Goal: Task Accomplishment & Management: Manage account settings

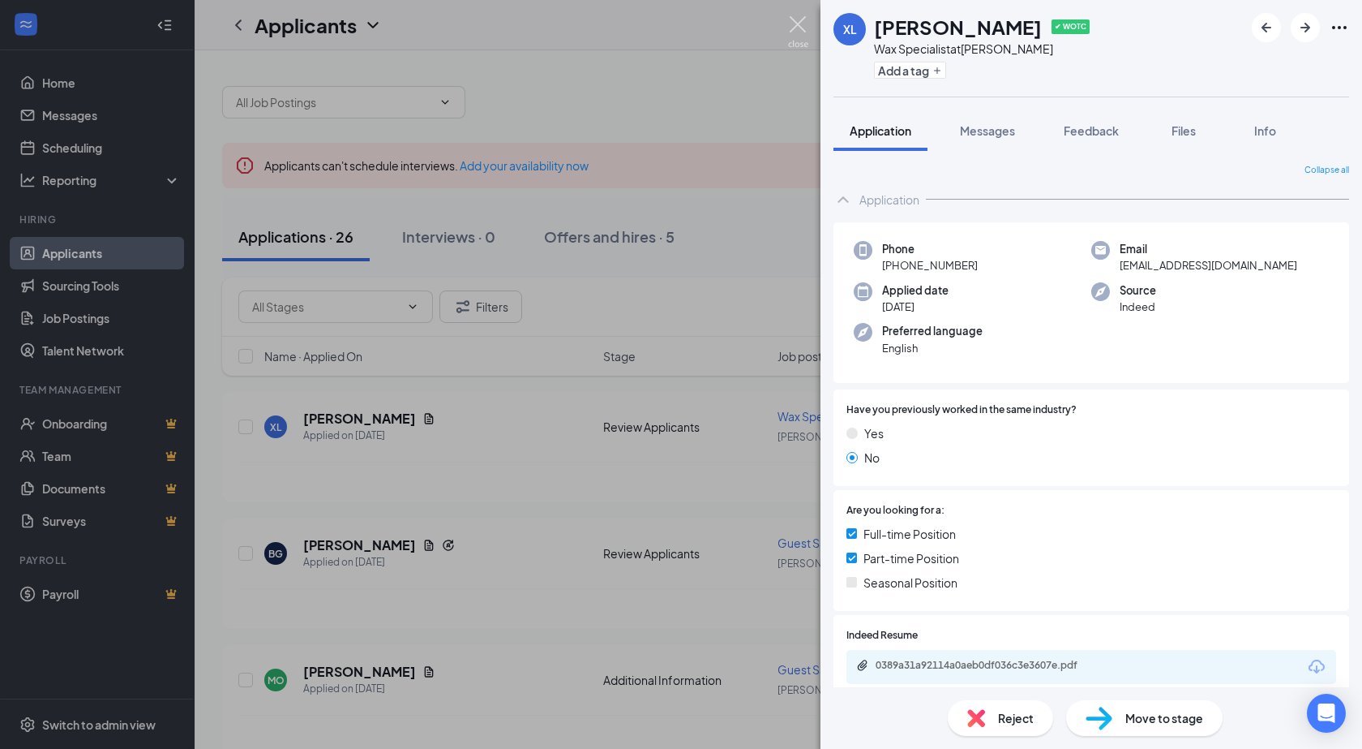
click at [793, 26] on img at bounding box center [798, 32] width 20 height 32
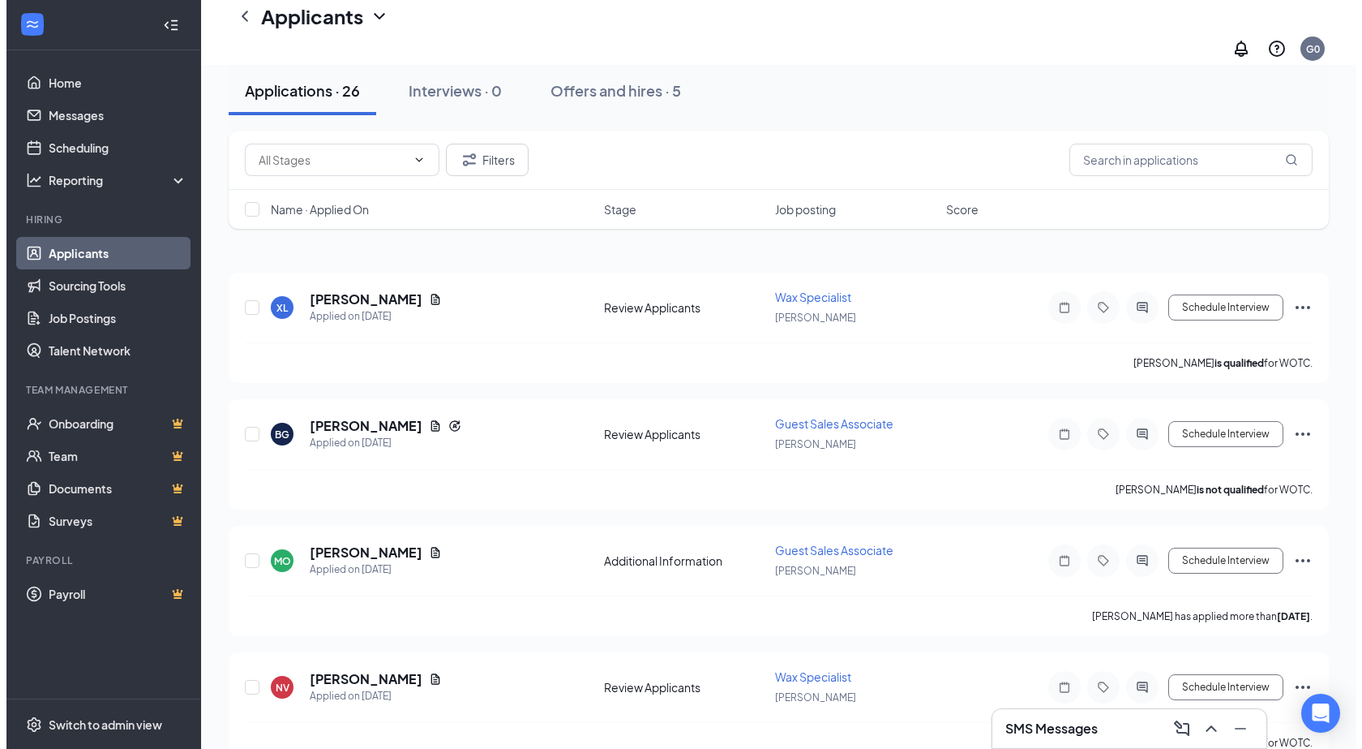
scroll to position [162, 0]
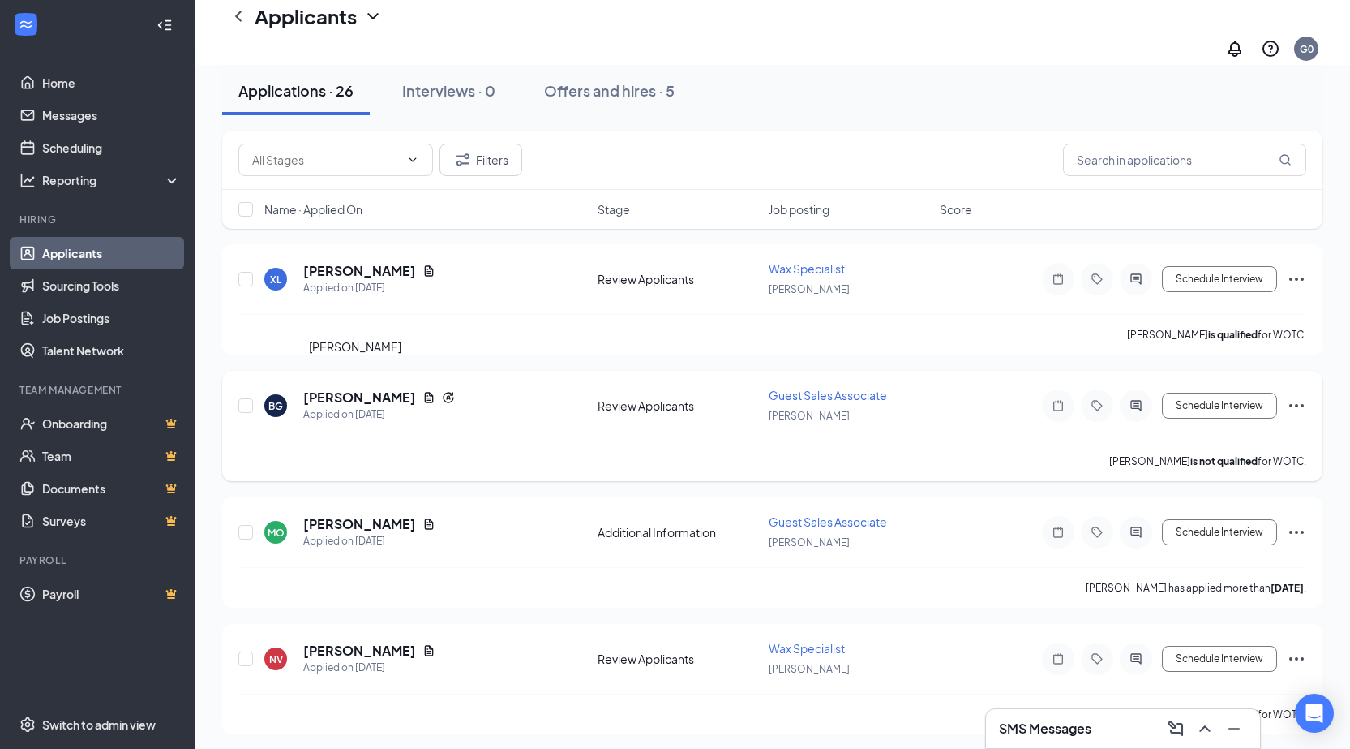
click at [371, 388] on h5 "[PERSON_NAME]" at bounding box center [359, 397] width 113 height 18
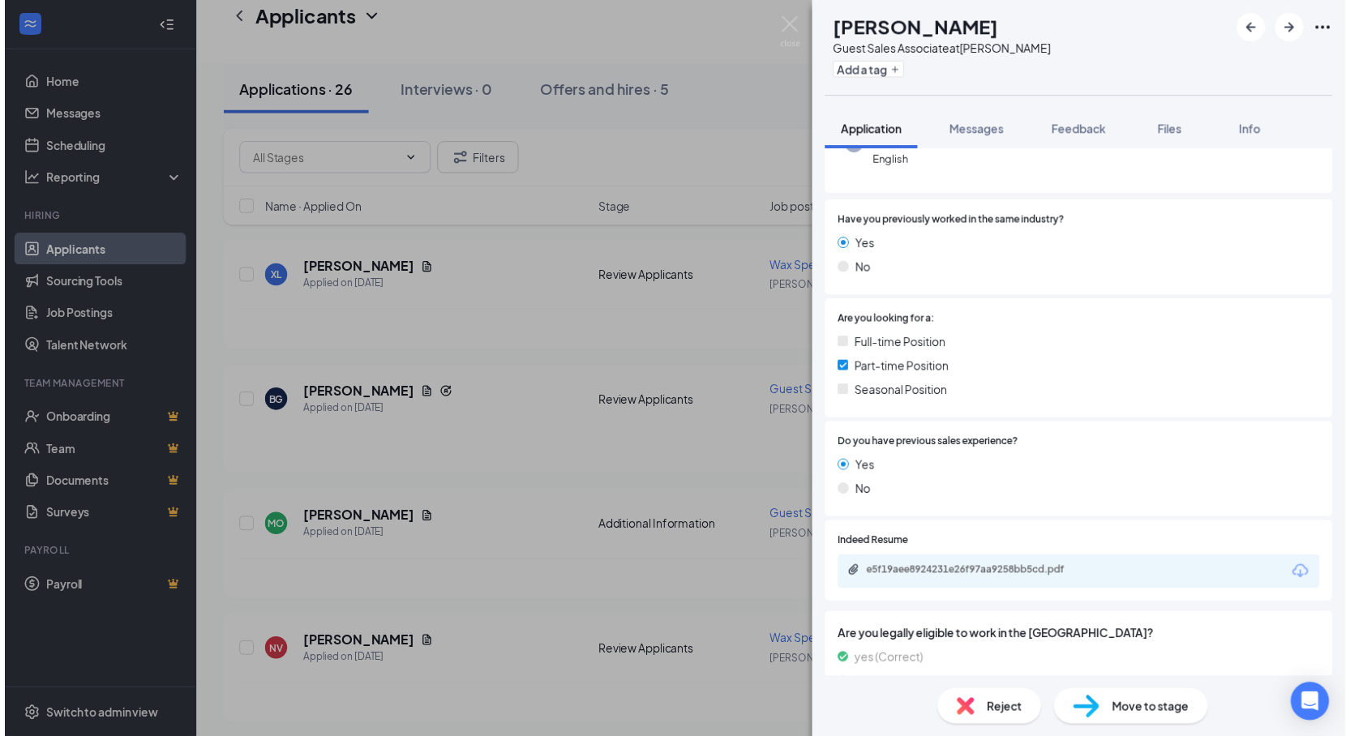
scroll to position [404, 0]
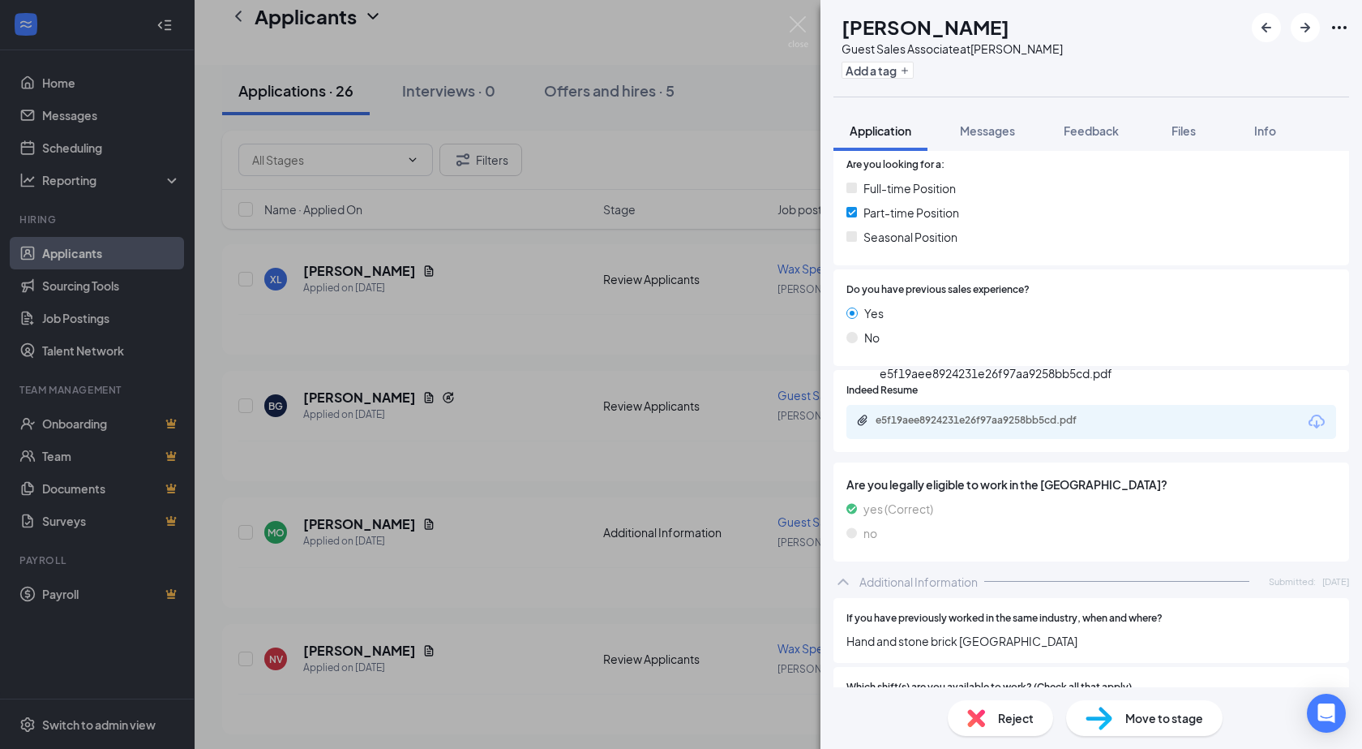
click at [993, 414] on div "e5f19aee8924231e26f97aa9258bb5cd.pdf" at bounding box center [989, 420] width 227 height 13
click at [798, 32] on img at bounding box center [798, 32] width 20 height 32
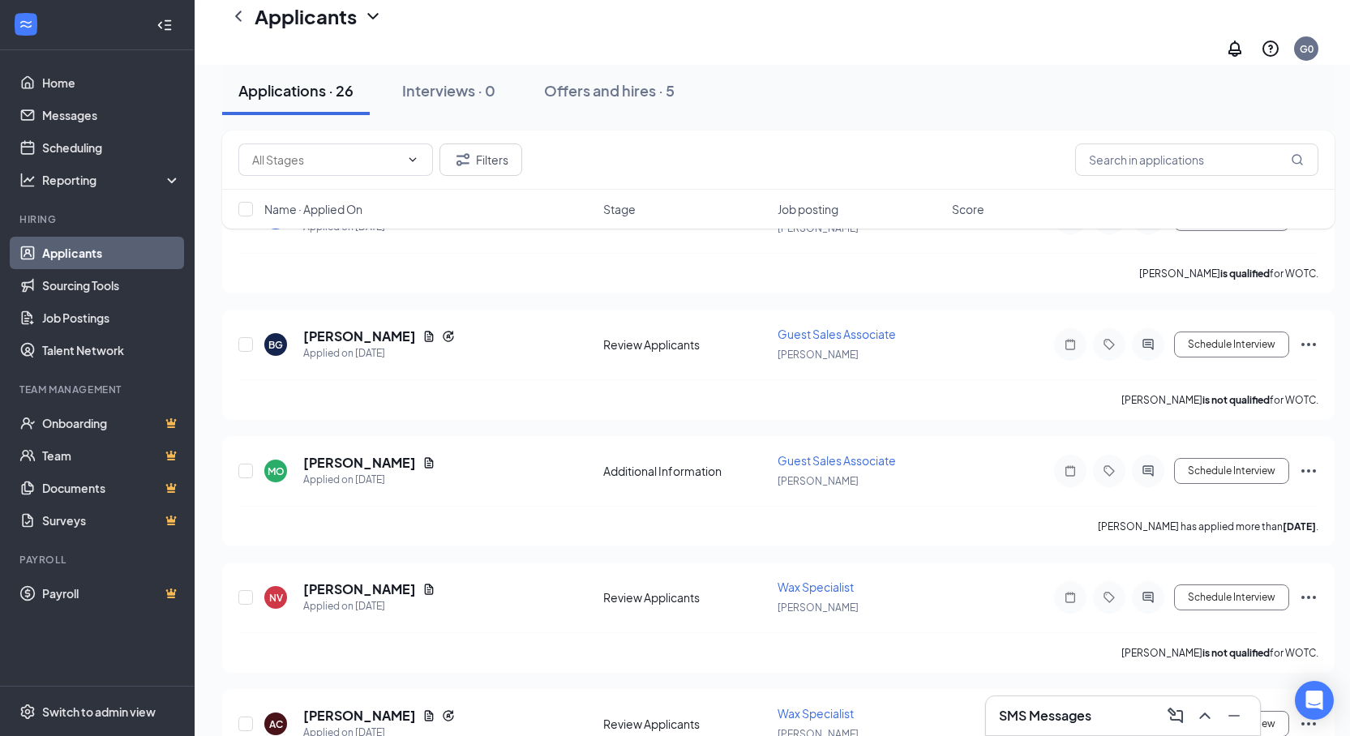
scroll to position [324, 0]
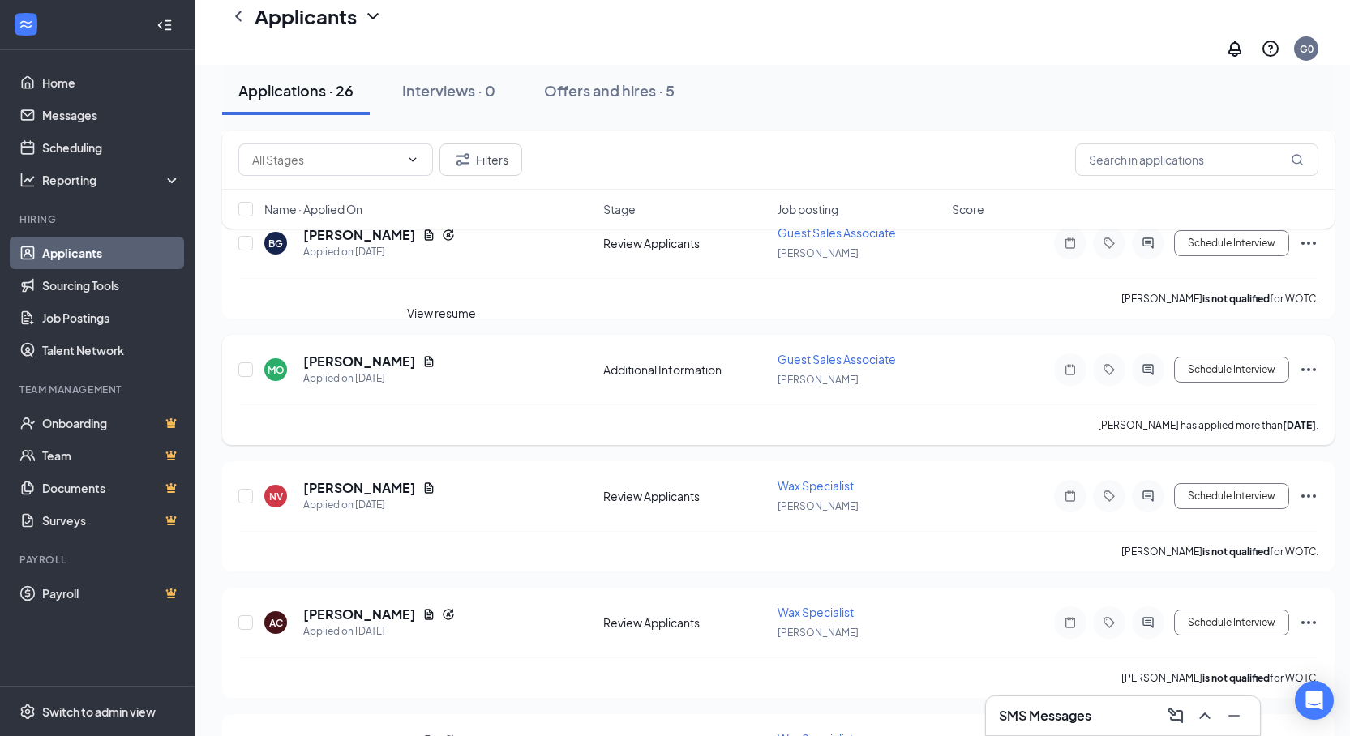
click at [434, 356] on icon "Document" at bounding box center [429, 361] width 9 height 11
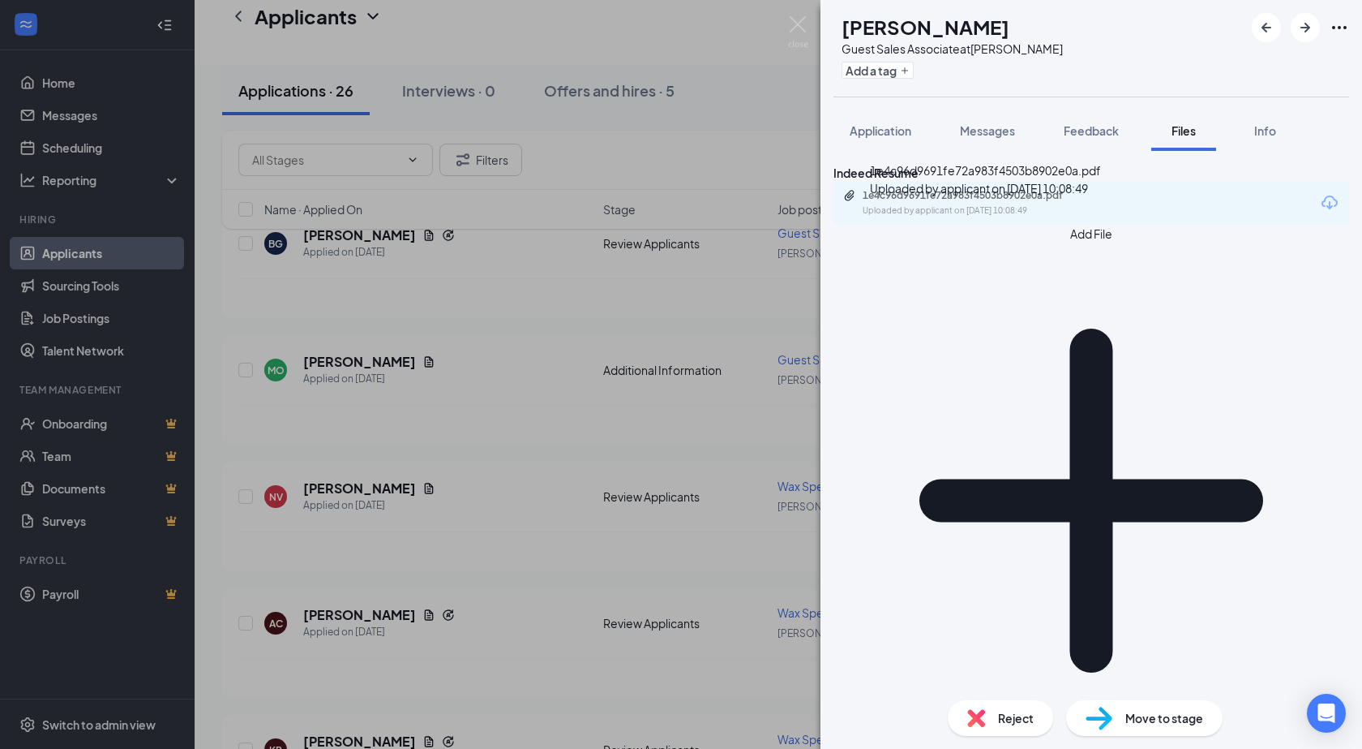
click at [993, 202] on div "1e4c96d9691fe72a983f4503b8902e0a.pdf" at bounding box center [976, 195] width 227 height 13
click at [794, 24] on img at bounding box center [798, 32] width 20 height 32
